Goal: Task Accomplishment & Management: Use online tool/utility

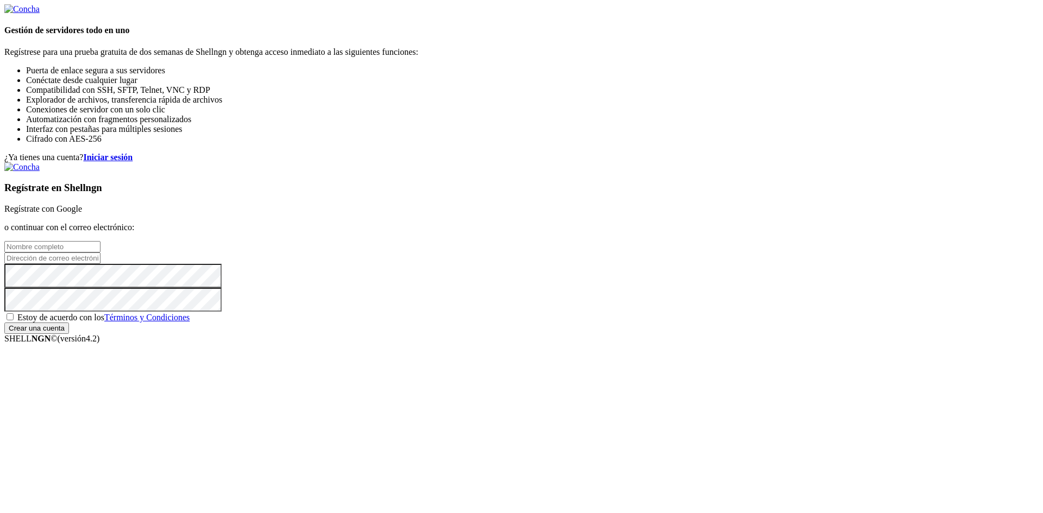
click at [101, 241] on input "text" at bounding box center [52, 246] width 96 height 11
type input "[PERSON_NAME]"
type input "[EMAIL_ADDRESS][DOMAIN_NAME]"
click at [575, 328] on div "Regístrate en Shellngn Regístrate con Google o continuar con el correo electrón…" at bounding box center [521, 248] width 1035 height 172
click at [190, 322] on span "Estoy de acuerdo con los Términos y Condiciones" at bounding box center [103, 317] width 172 height 9
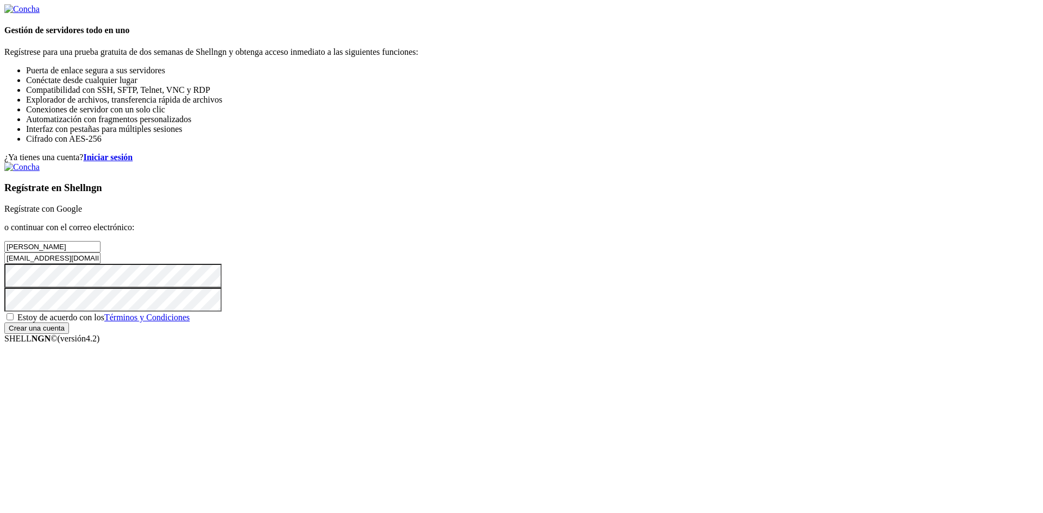
click at [14, 321] on input "Estoy de acuerdo con los Términos y Condiciones" at bounding box center [10, 317] width 7 height 7
checkbox input "true"
click at [69, 334] on input "Crear una cuenta" at bounding box center [36, 328] width 65 height 11
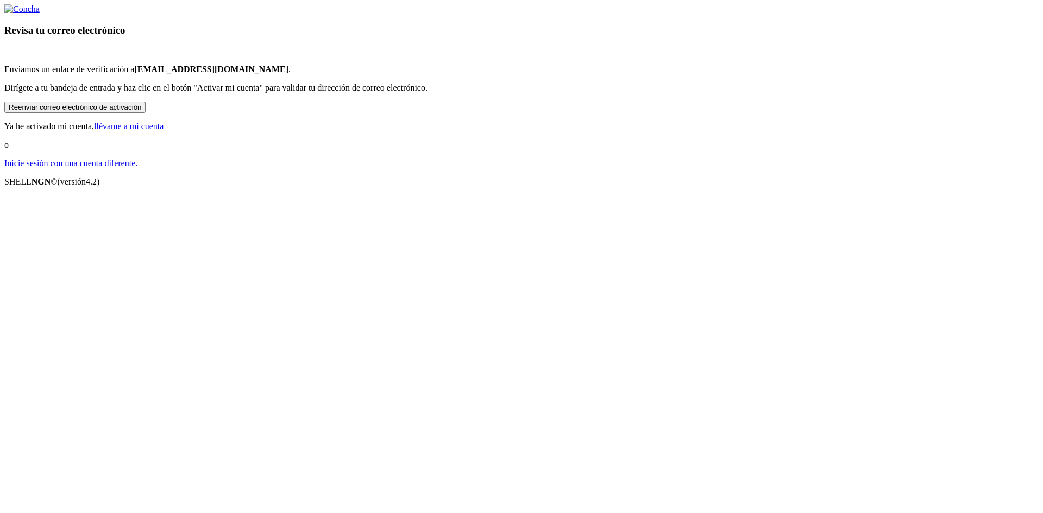
click at [164, 131] on font "llévame a mi cuenta" at bounding box center [129, 126] width 70 height 9
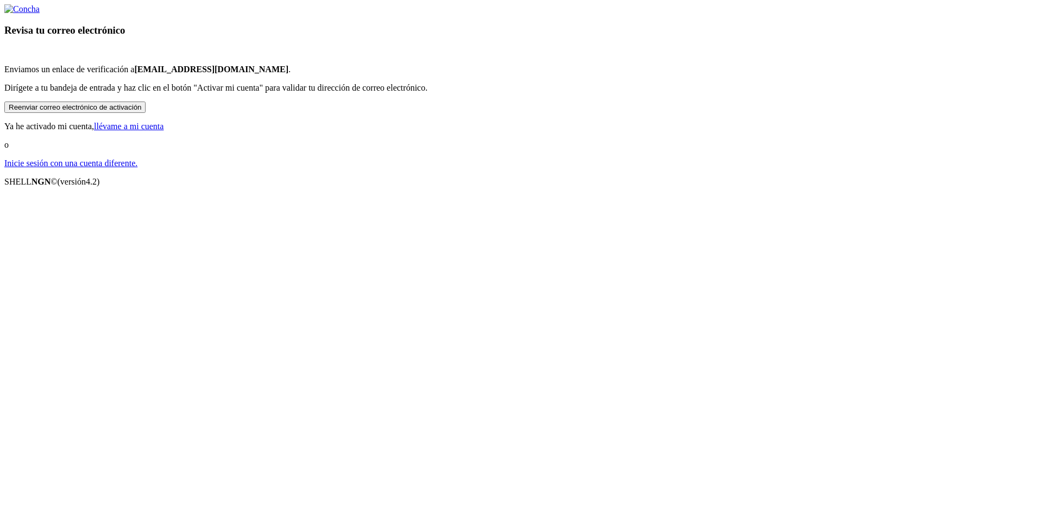
click at [164, 131] on font "llévame a mi cuenta" at bounding box center [129, 126] width 70 height 9
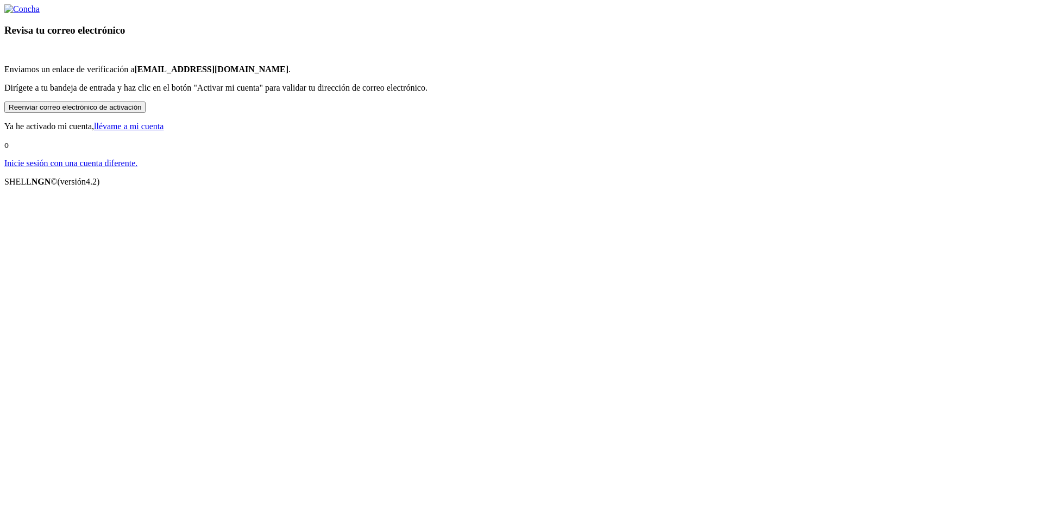
click at [164, 131] on font "llévame a mi cuenta" at bounding box center [129, 126] width 70 height 9
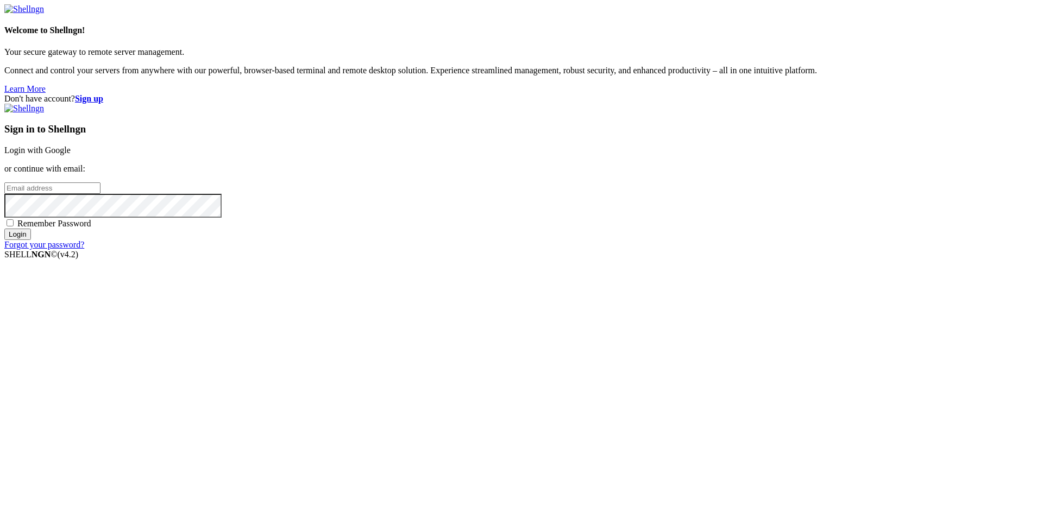
click at [101, 194] on input "email" at bounding box center [52, 188] width 96 height 11
type input "[EMAIL_ADDRESS][DOMAIN_NAME]"
click at [4, 229] on input "Login" at bounding box center [17, 234] width 27 height 11
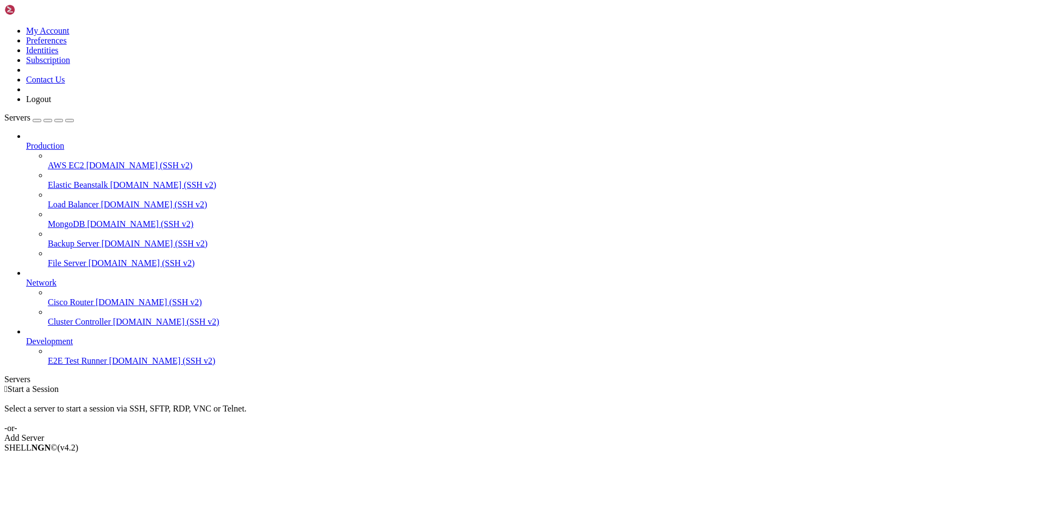
click at [37, 121] on div "button" at bounding box center [37, 121] width 0 height 0
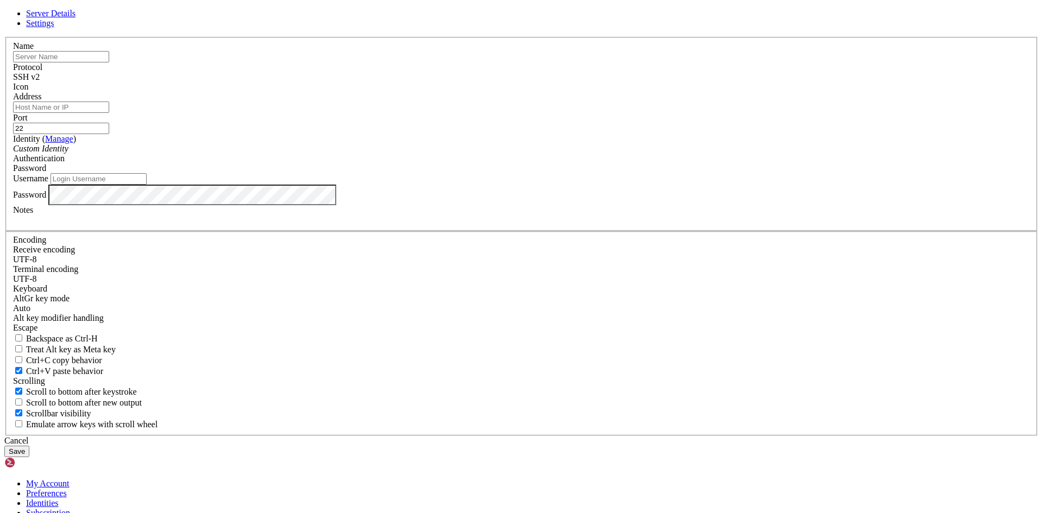
click at [109, 62] on input "text" at bounding box center [61, 56] width 96 height 11
click at [109, 62] on input "[PERSON_NAME]" at bounding box center [61, 56] width 96 height 11
type input "azureAlvaro"
click at [34, 51] on label "Name" at bounding box center [23, 45] width 21 height 9
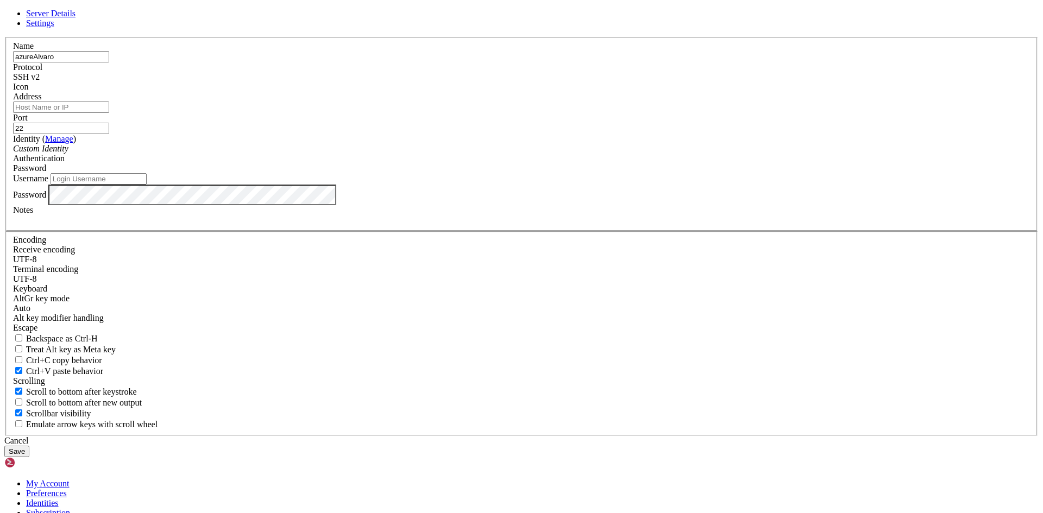
click at [109, 113] on input "Address" at bounding box center [61, 107] width 96 height 11
paste input "[TECHNICAL_ID]"
type input "[TECHNICAL_ID]"
click at [147, 185] on input "Username" at bounding box center [99, 178] width 96 height 11
type input "azureAlvaro"
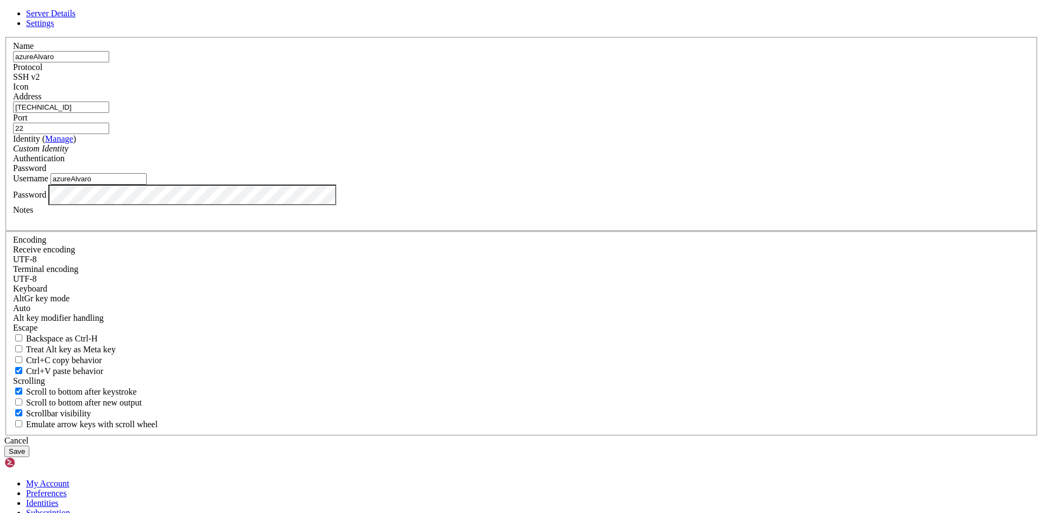
click at [450, 225] on div at bounding box center [521, 220] width 1017 height 10
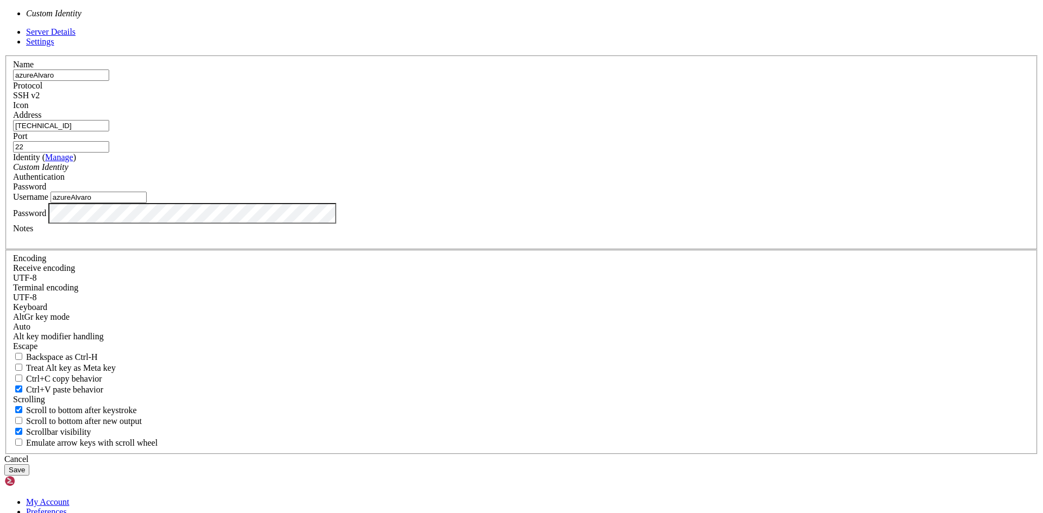
click at [519, 172] on div "Custom Identity" at bounding box center [521, 167] width 1017 height 10
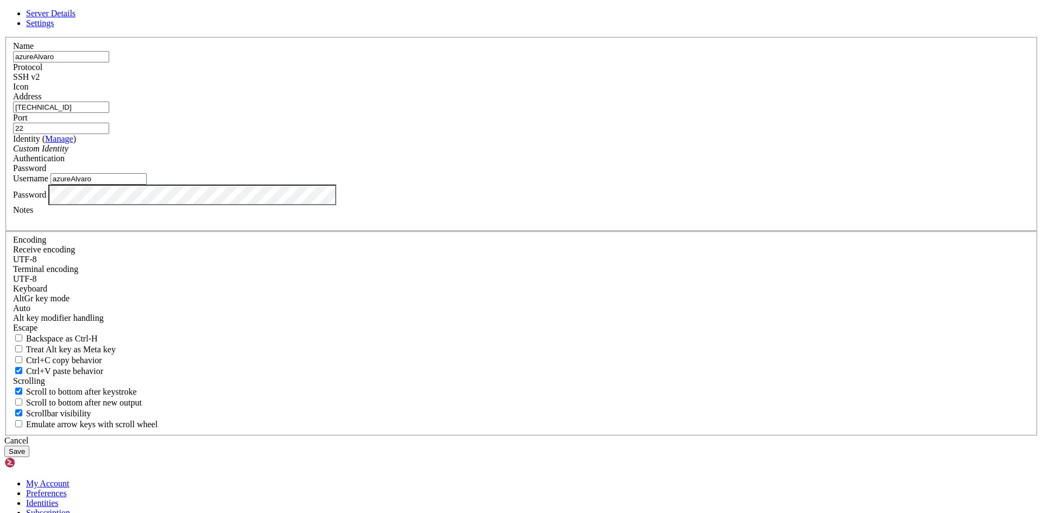
click at [519, 154] on div "Custom Identity" at bounding box center [521, 149] width 1017 height 10
click at [29, 446] on button "Save" at bounding box center [16, 451] width 25 height 11
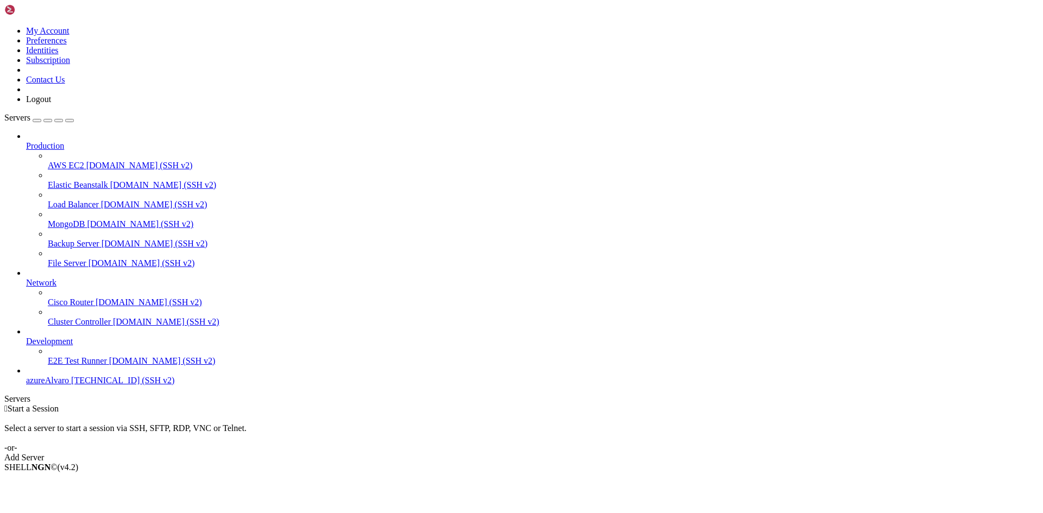
click at [69, 385] on span "azureAlvaro" at bounding box center [47, 380] width 43 height 9
click at [80, 385] on span "[TECHNICAL_ID] (SSH v2)" at bounding box center [122, 380] width 103 height 9
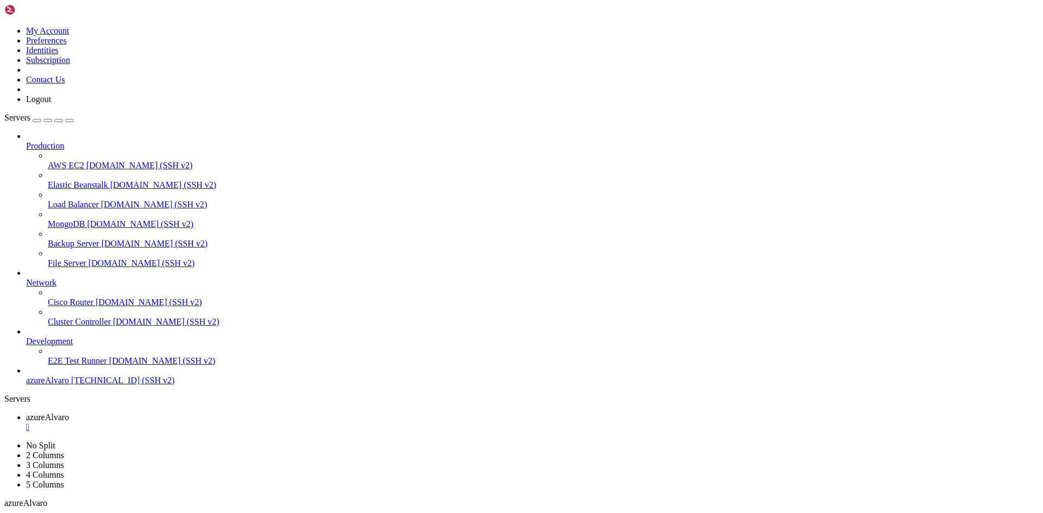
click at [4, 26] on icon at bounding box center [4, 26] width 0 height 0
click at [51, 104] on link "Logout" at bounding box center [38, 99] width 25 height 9
